Goal: Transaction & Acquisition: Download file/media

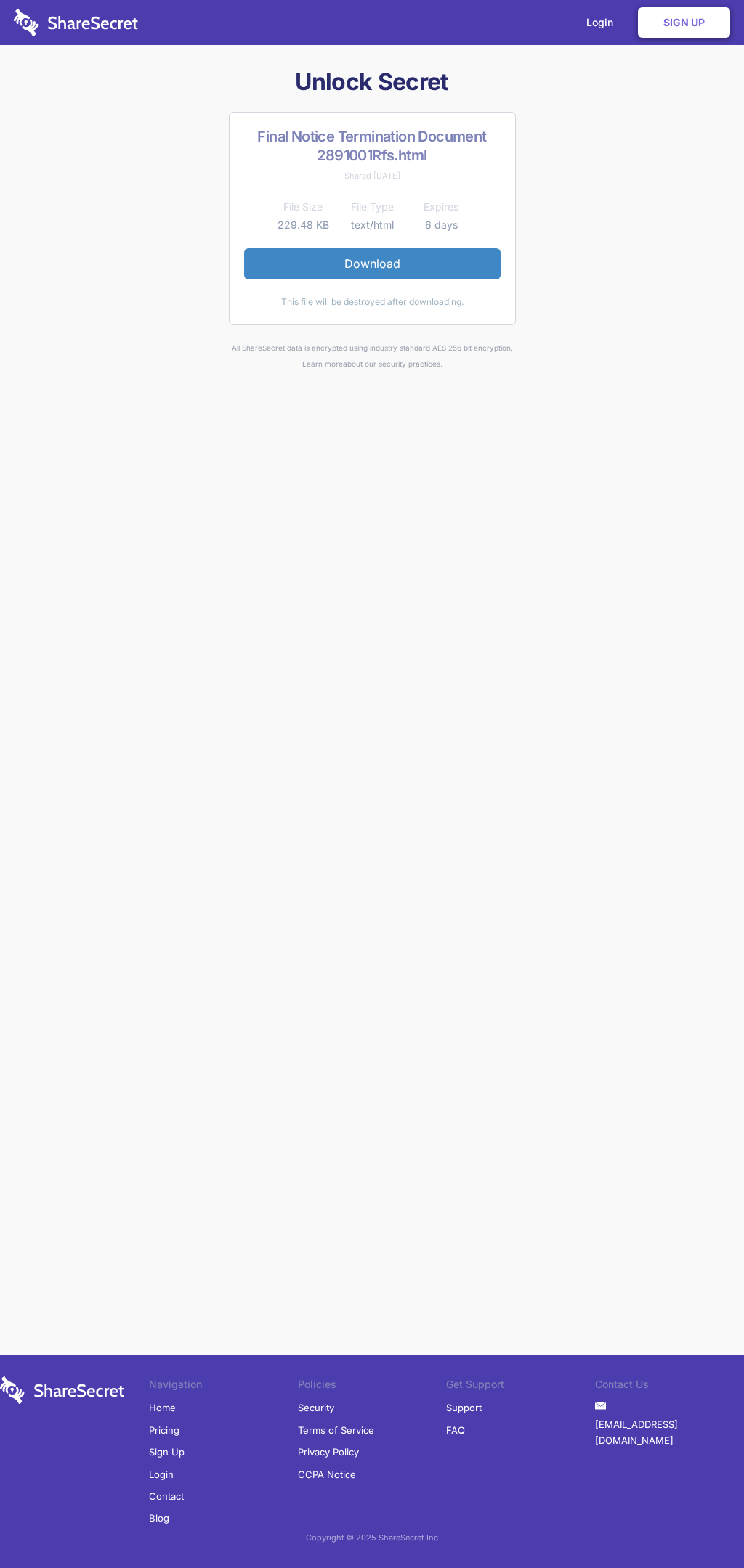
click at [372, 263] on link "Download" at bounding box center [372, 263] width 257 height 31
